Goal: Task Accomplishment & Management: Manage account settings

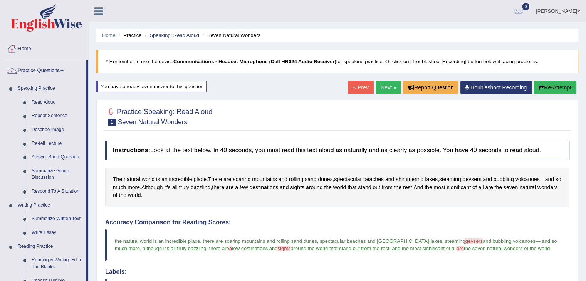
click at [571, 11] on link "Monish Ravindranathan" at bounding box center [558, 10] width 56 height 20
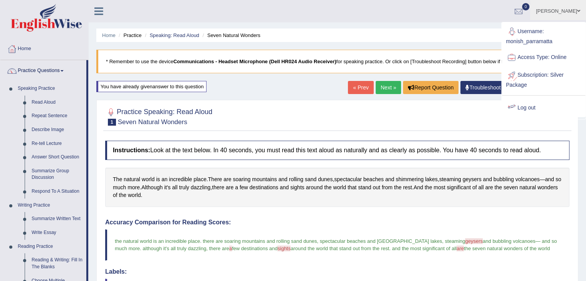
click at [523, 106] on link "Log out" at bounding box center [543, 108] width 83 height 18
